Goal: Transaction & Acquisition: Purchase product/service

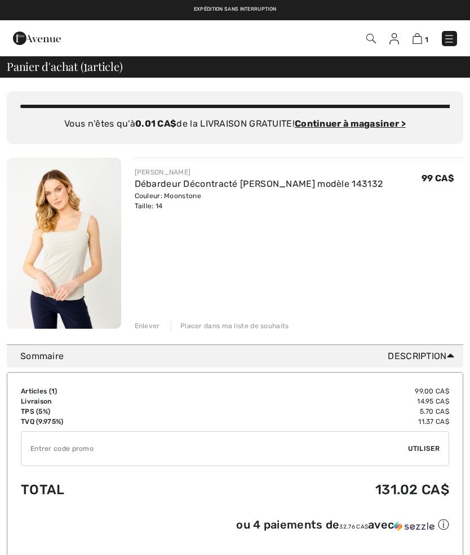
click at [393, 43] on img at bounding box center [394, 38] width 10 height 11
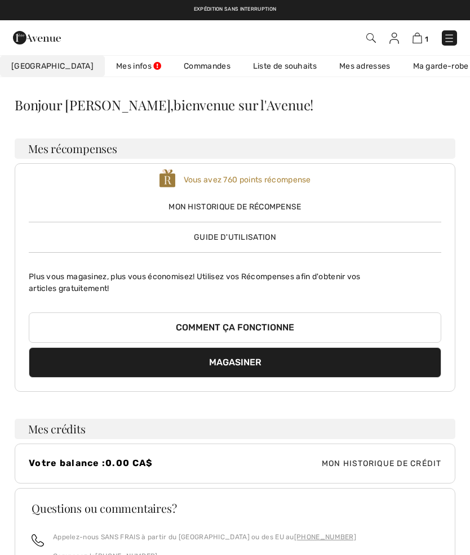
click at [270, 72] on link "Liste de souhaits" at bounding box center [285, 66] width 86 height 21
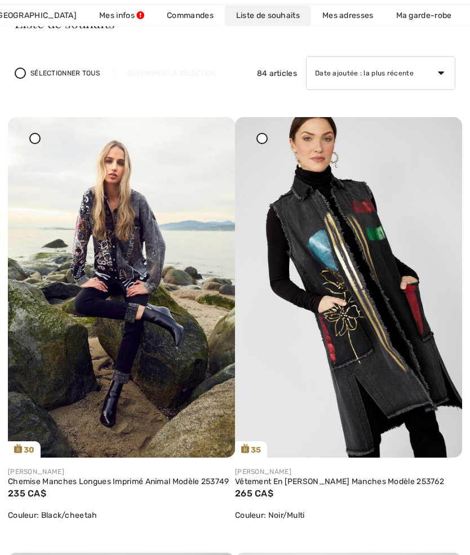
scroll to position [82, 0]
click at [372, 301] on img at bounding box center [348, 287] width 227 height 341
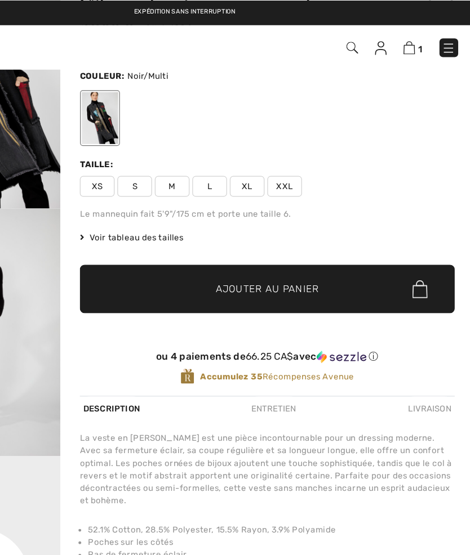
scroll to position [86, 0]
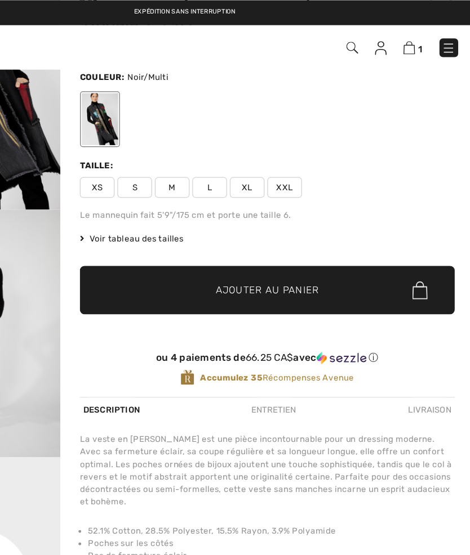
click at [241, 160] on span "L" at bounding box center [255, 152] width 28 height 17
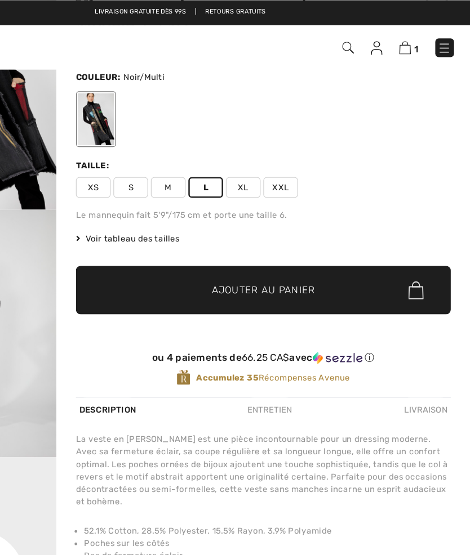
click at [199, 162] on div "Vêtement en jean sans manches Modèle 253762 265 CA$ Couleur: Noir/Multi [GEOGRA…" at bounding box center [302, 159] width 304 height 325
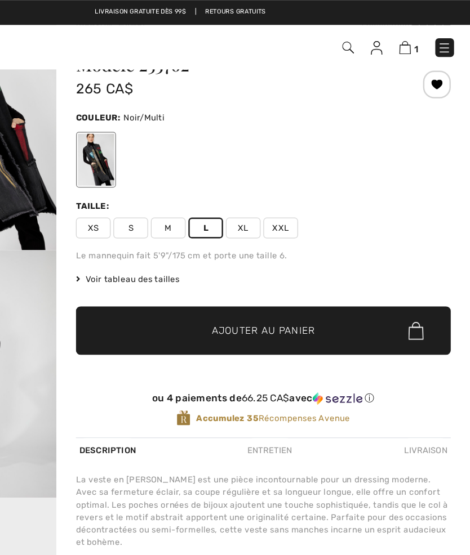
scroll to position [0, 0]
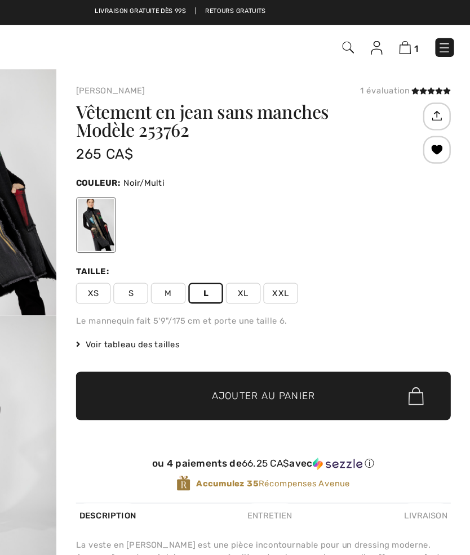
click at [211, 243] on span "M" at bounding box center [225, 238] width 28 height 17
click at [241, 240] on span "L" at bounding box center [255, 238] width 28 height 17
click at [271, 242] on span "XL" at bounding box center [285, 238] width 28 height 17
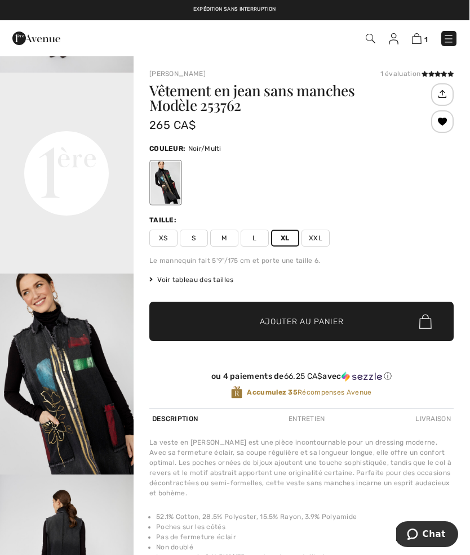
scroll to position [28, 0]
